Goal: Obtain resource: Download file/media

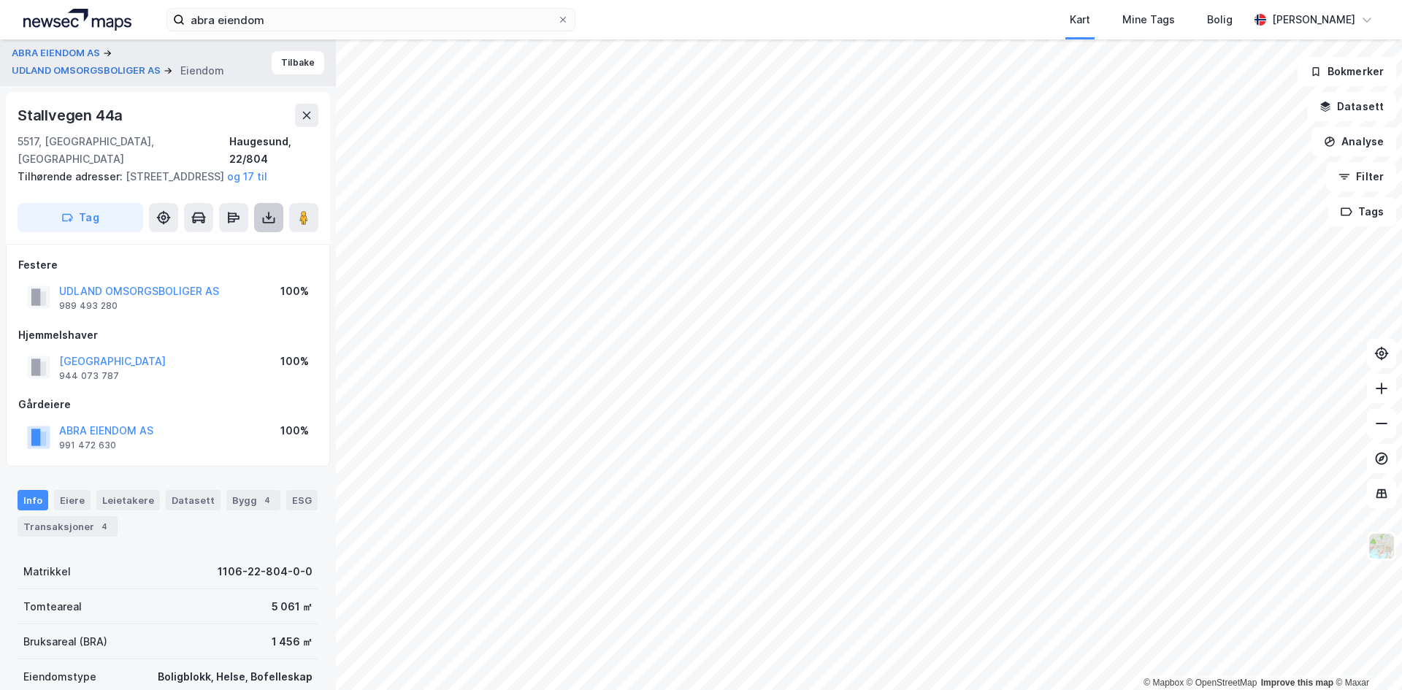
click at [272, 227] on button at bounding box center [268, 217] width 29 height 29
click at [232, 245] on div "Last ned grunnbok" at bounding box center [196, 247] width 85 height 12
click at [261, 212] on icon at bounding box center [268, 217] width 15 height 15
click at [278, 172] on div "Tilhørende adresser: [STREET_ADDRESS], Stallvegen 44d og 17 til" at bounding box center [162, 177] width 289 height 18
drag, startPoint x: 25, startPoint y: 110, endPoint x: 130, endPoint y: 115, distance: 105.3
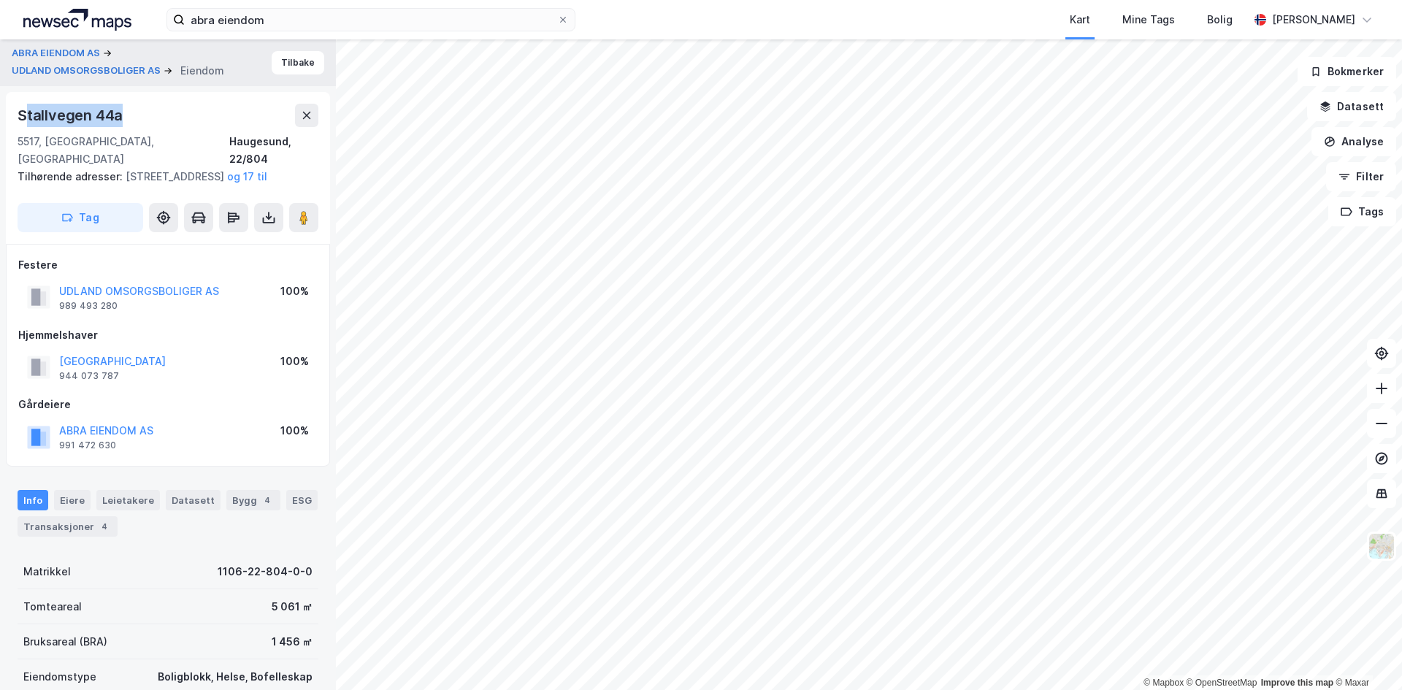
click at [130, 115] on div "Stallvegen 44a" at bounding box center [168, 115] width 301 height 23
